Goal: Task Accomplishment & Management: Complete application form

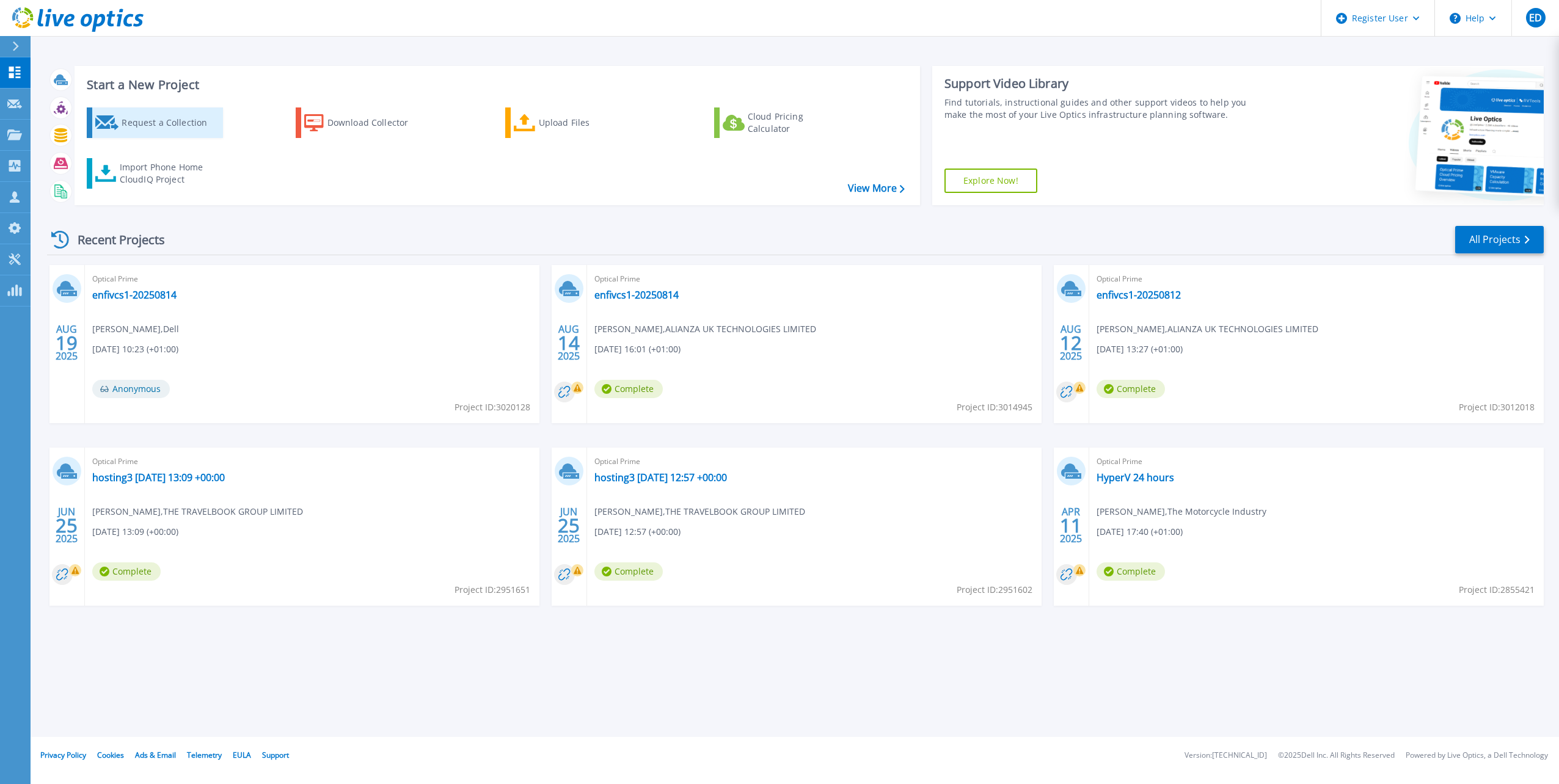
click at [178, 129] on div "Request a Collection" at bounding box center [170, 122] width 98 height 24
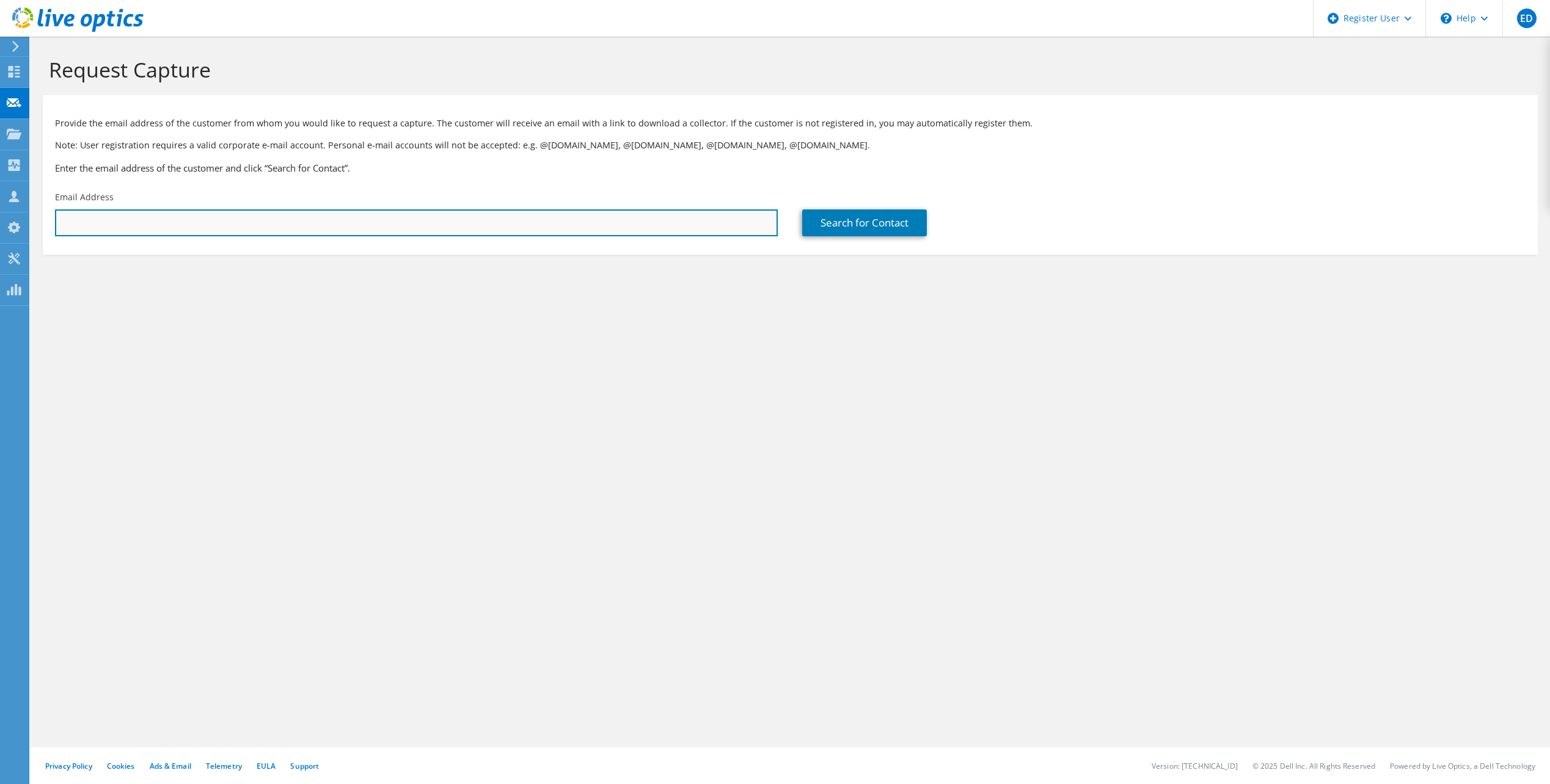
click at [127, 224] on input "text" at bounding box center [416, 223] width 723 height 27
paste input "[EMAIL_ADDRESS][DOMAIN_NAME]"
type input "[EMAIL_ADDRESS][DOMAIN_NAME]"
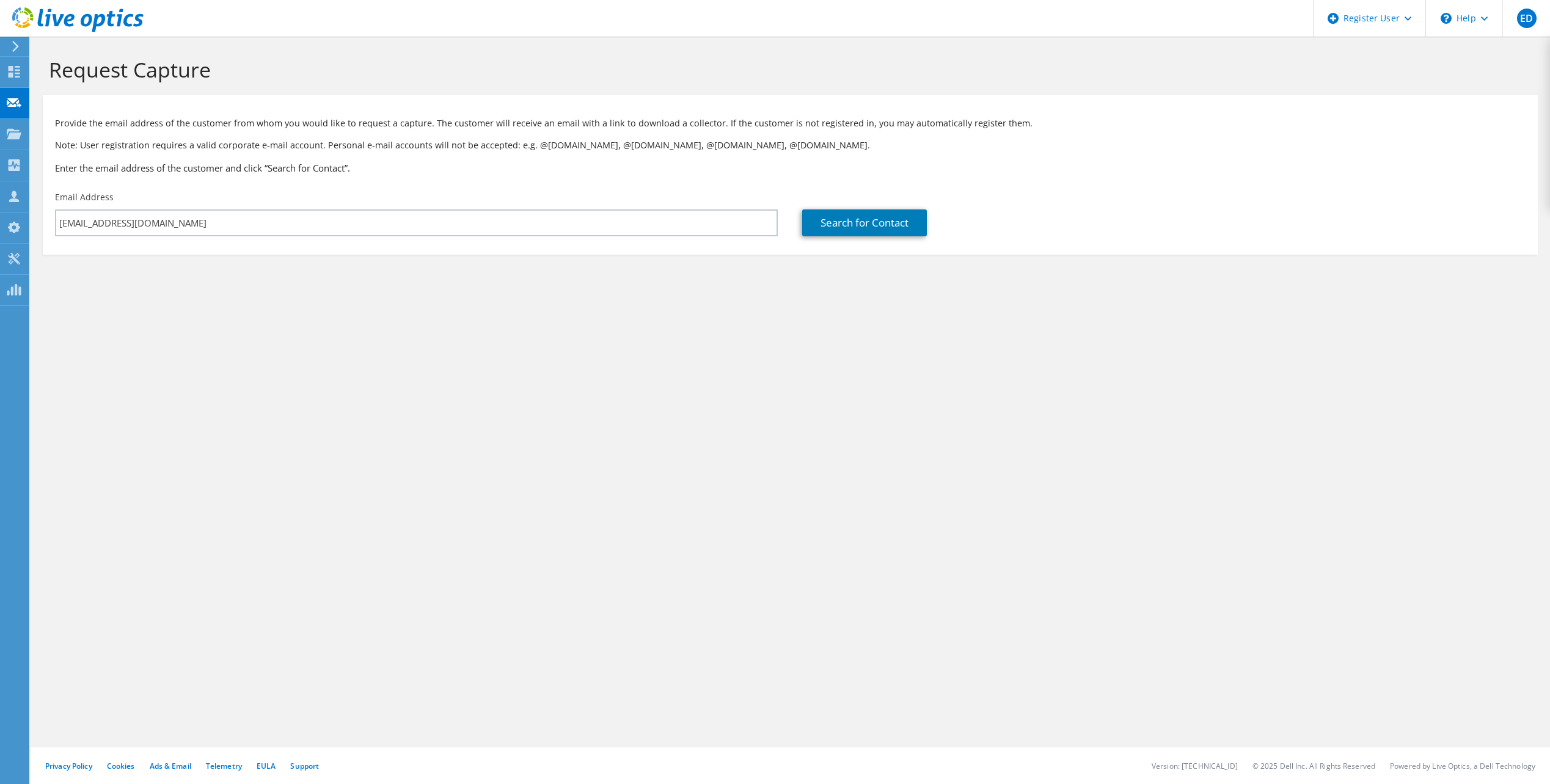
click at [360, 335] on div "Request Capture Provide the email address of the customer from whom you would l…" at bounding box center [789, 411] width 1519 height 748
click at [841, 222] on link "Search for Contact" at bounding box center [864, 223] width 125 height 27
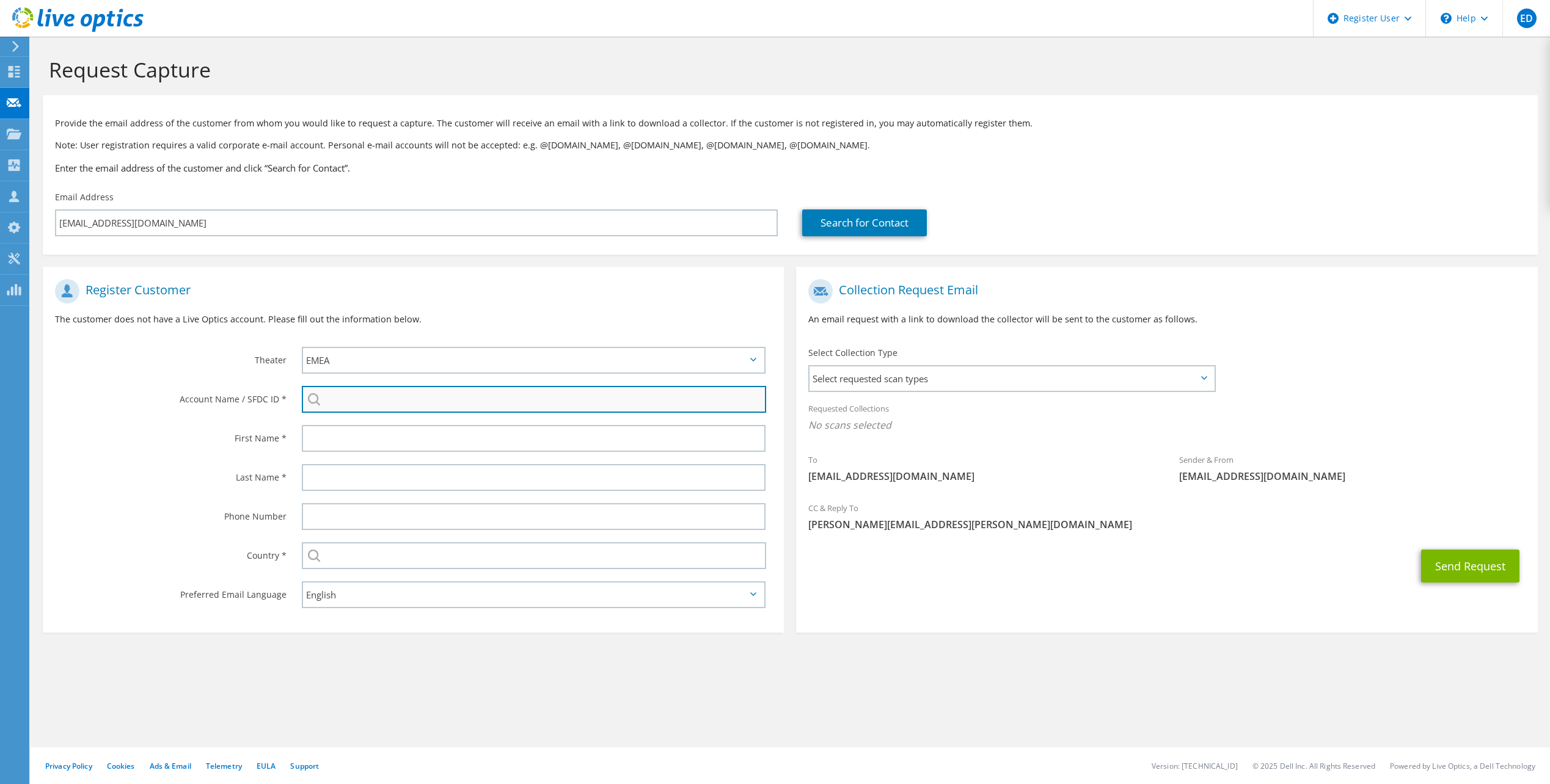
click at [355, 393] on input "search" at bounding box center [534, 400] width 464 height 27
paste input "2188083279"
type input "2188083279"
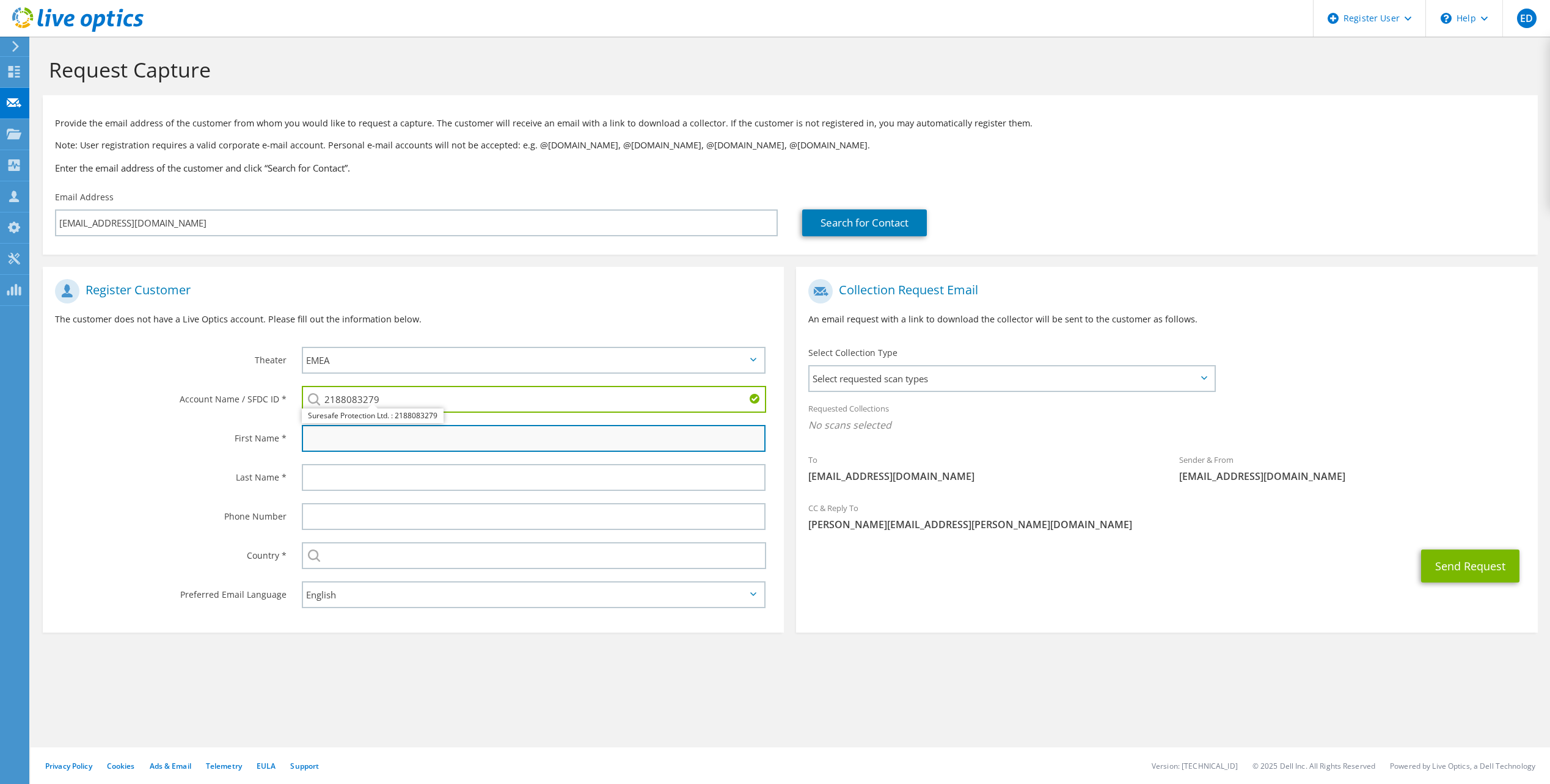
click at [501, 445] on input "text" at bounding box center [533, 438] width 464 height 27
type input "[PERSON_NAME]"
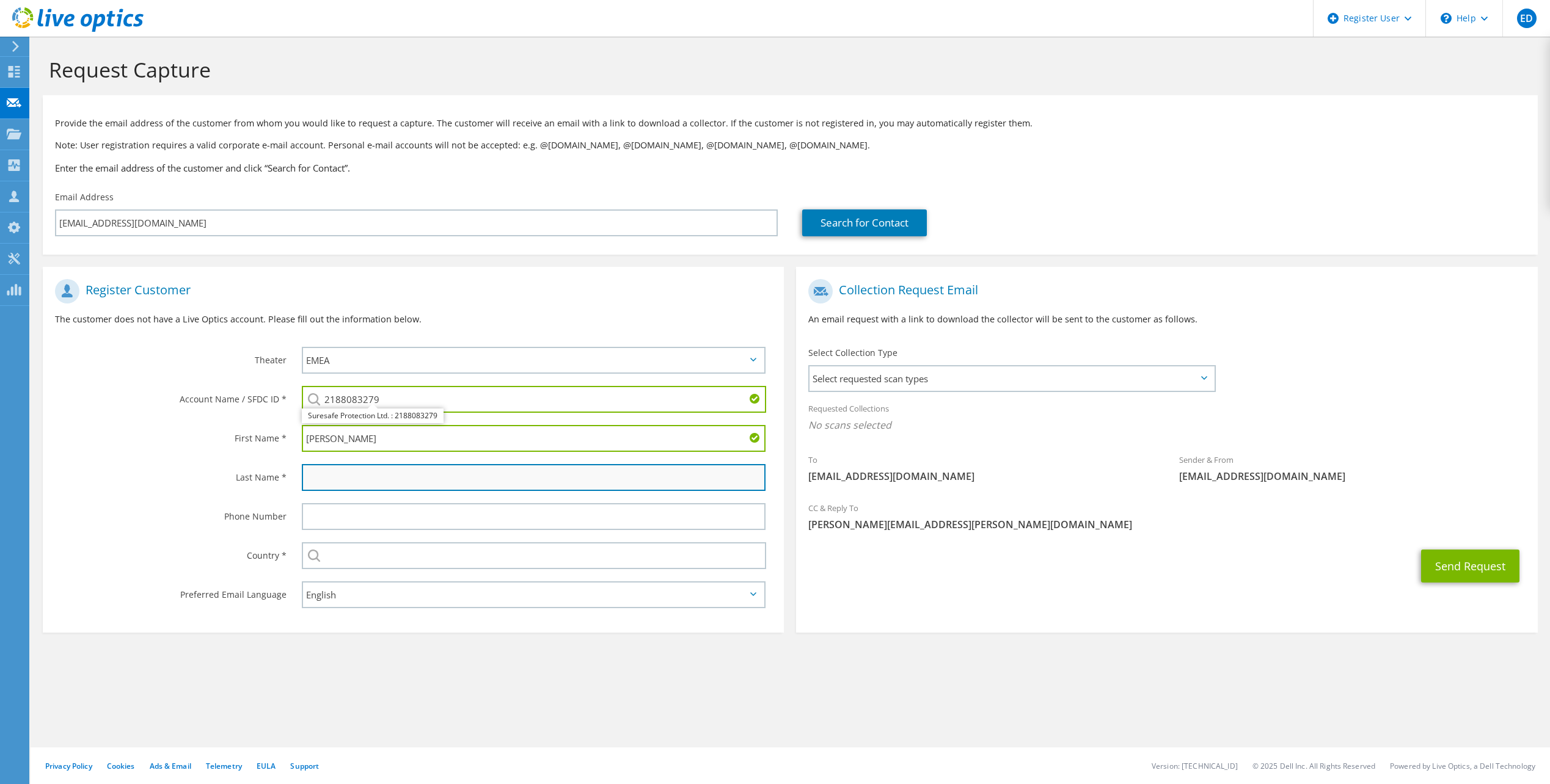
click at [482, 474] on input "text" at bounding box center [533, 478] width 464 height 27
type input "[PERSON_NAME]"
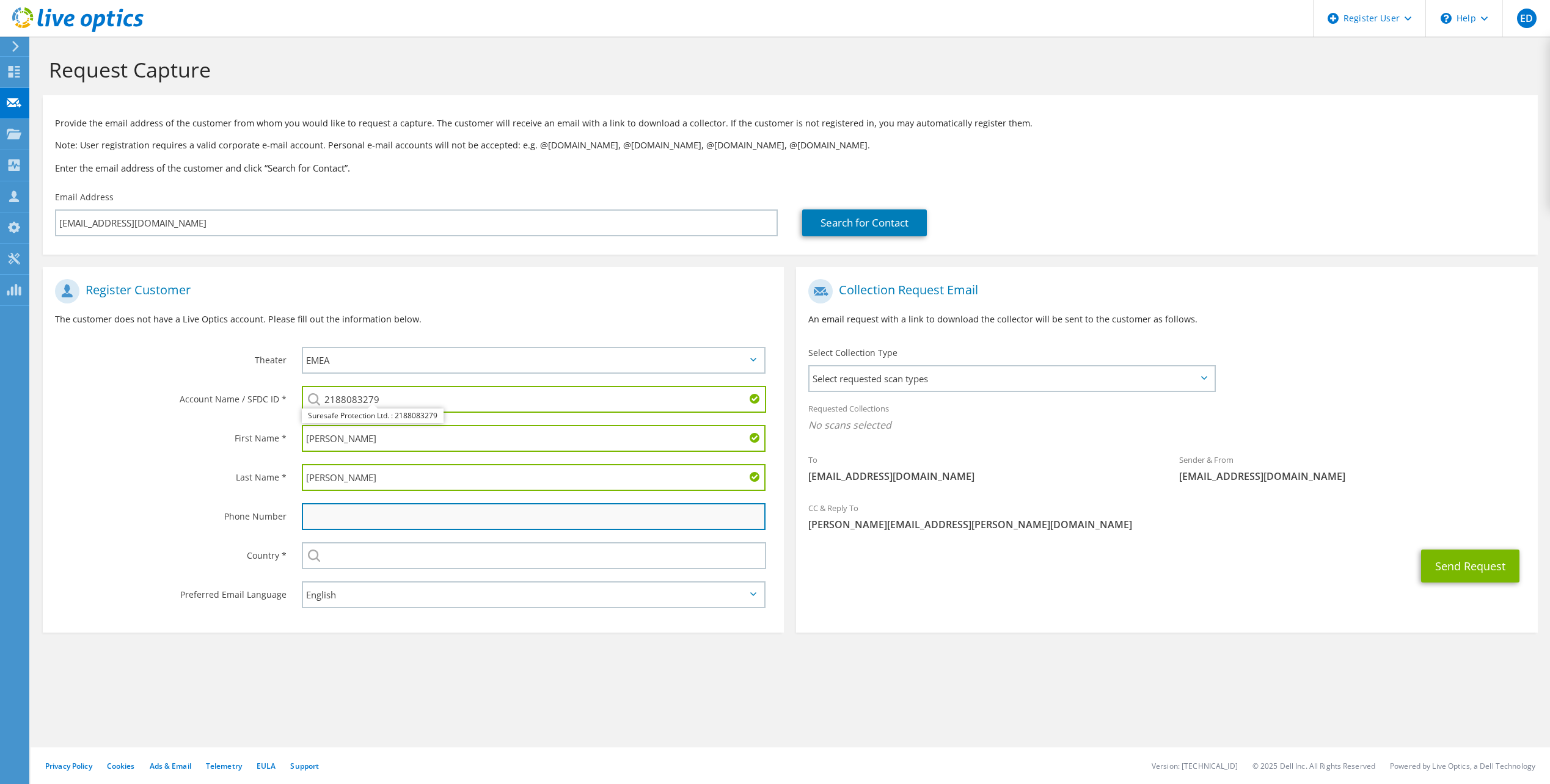
click at [465, 511] on input "text" at bounding box center [533, 516] width 464 height 27
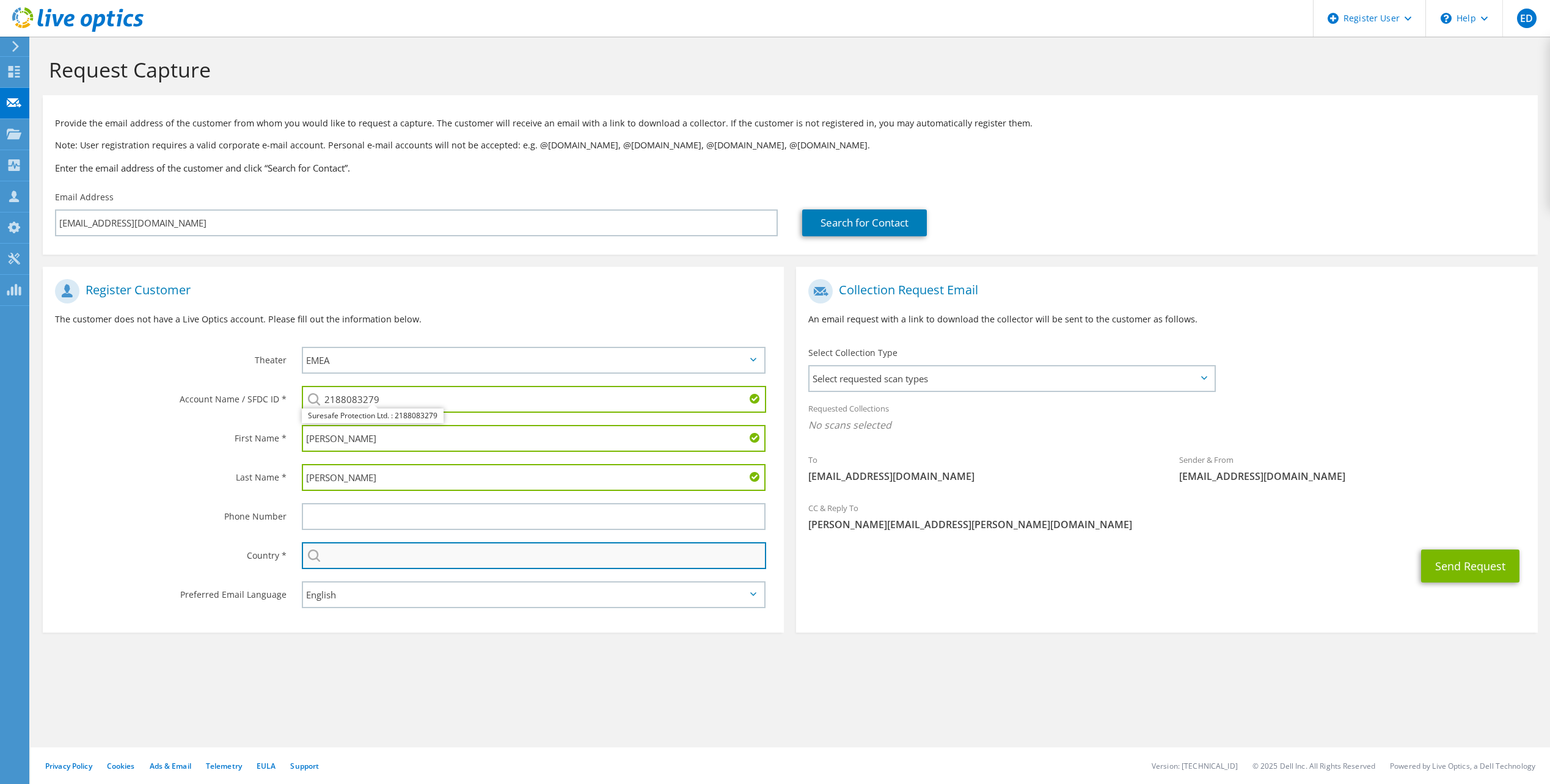
click at [369, 555] on input "text" at bounding box center [534, 556] width 464 height 27
type input "[GEOGRAPHIC_DATA]"
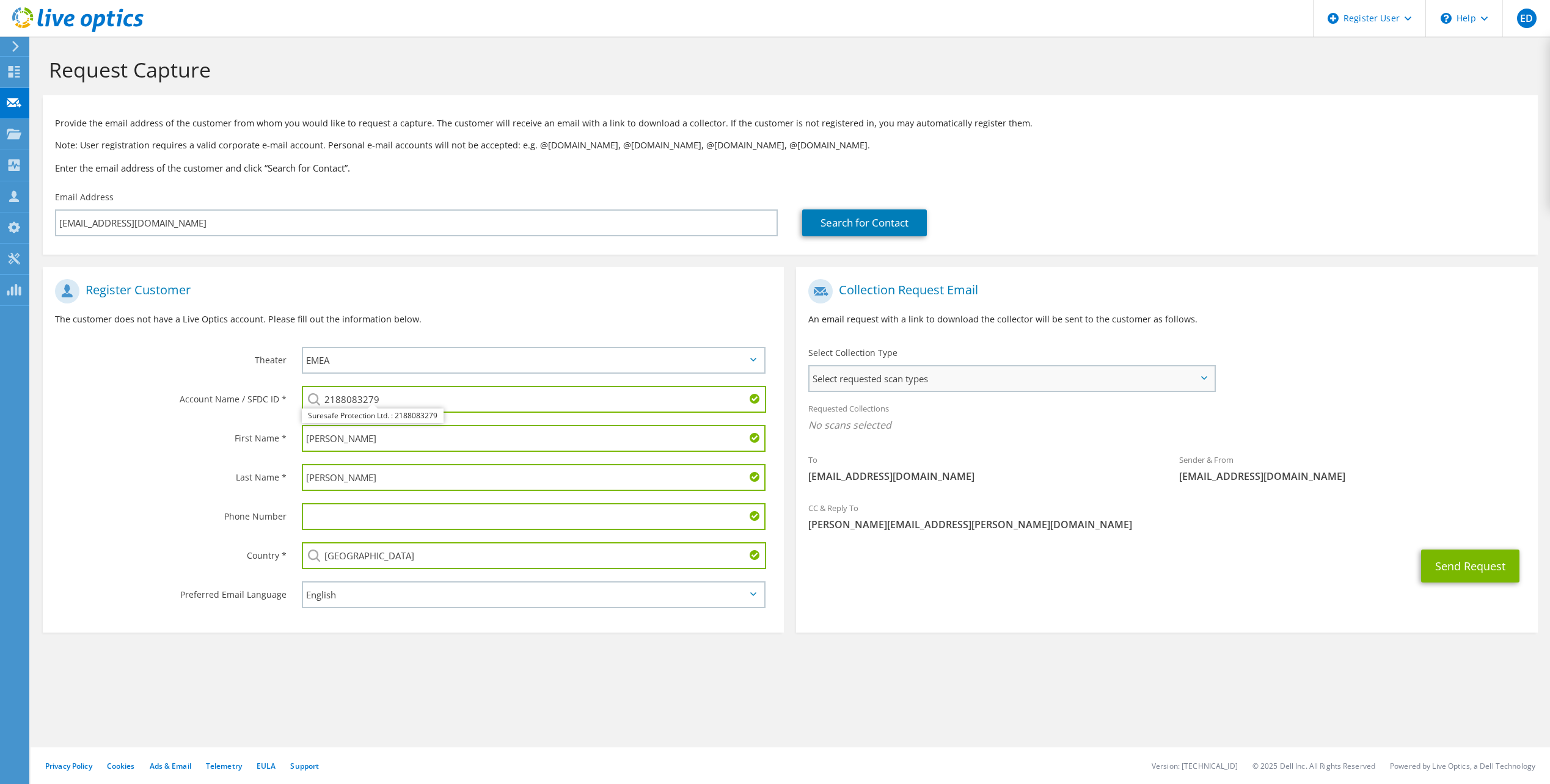
click at [1042, 378] on span "Select requested scan types" at bounding box center [1011, 379] width 404 height 24
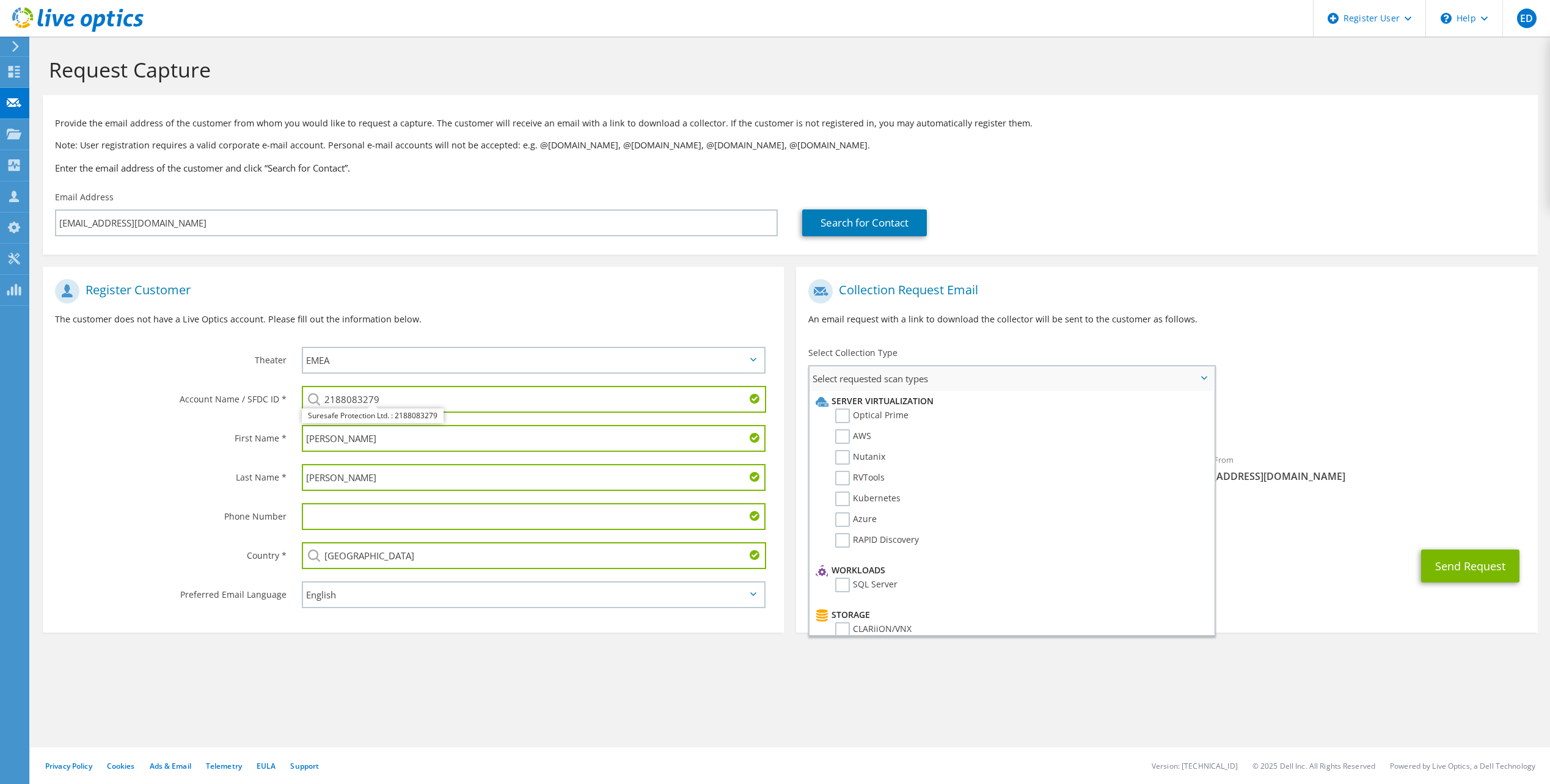
click at [1040, 378] on span "Select requested scan types" at bounding box center [1011, 379] width 404 height 24
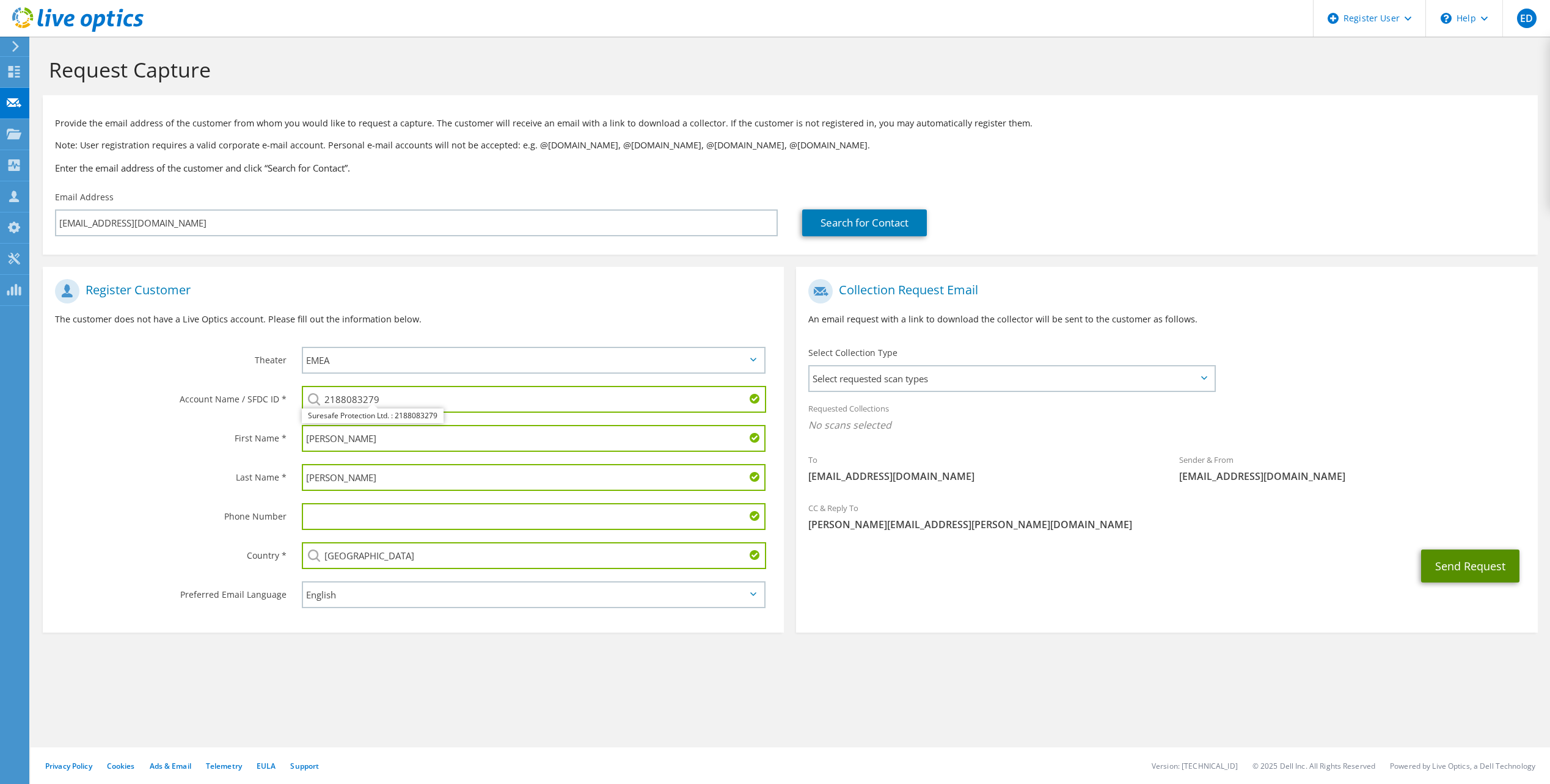
click at [1447, 565] on button "Send Request" at bounding box center [1469, 565] width 98 height 33
